Goal: Find specific page/section: Find specific page/section

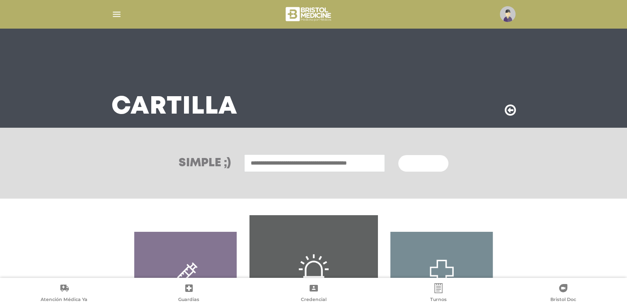
click at [263, 162] on input "text" at bounding box center [314, 163] width 141 height 18
type input "*"
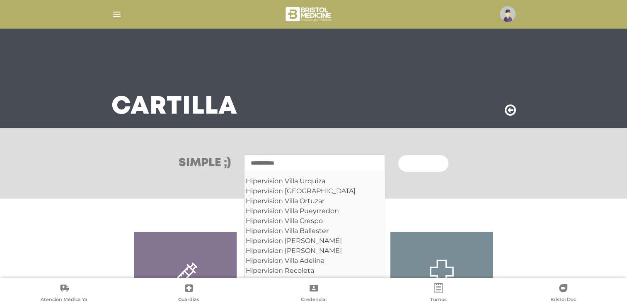
type input "**********"
click at [413, 162] on span "Buscar" at bounding box center [420, 164] width 24 height 6
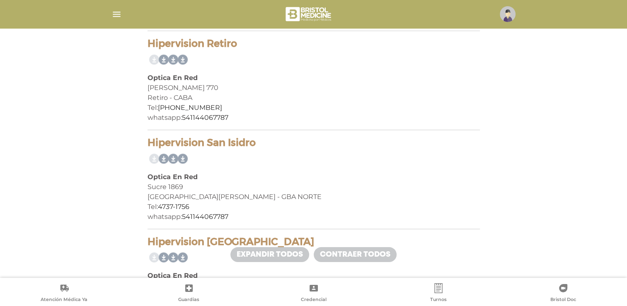
scroll to position [1160, 0]
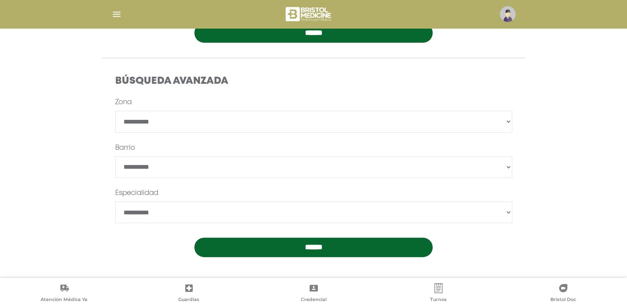
scroll to position [191, 0]
